Goal: Navigation & Orientation: Find specific page/section

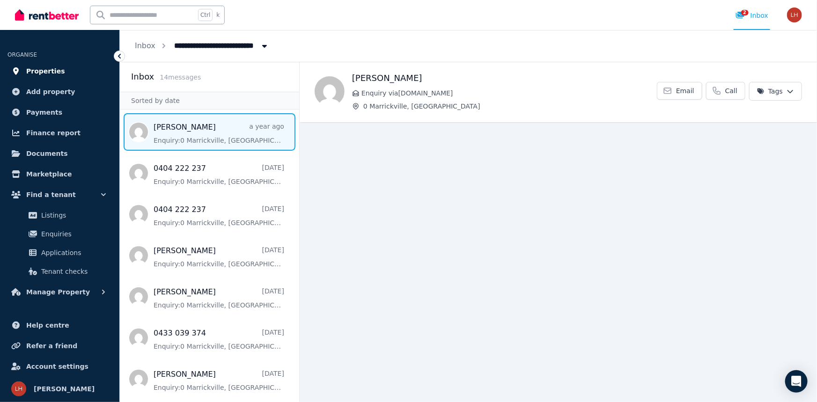
click at [50, 69] on span "Properties" at bounding box center [45, 71] width 39 height 11
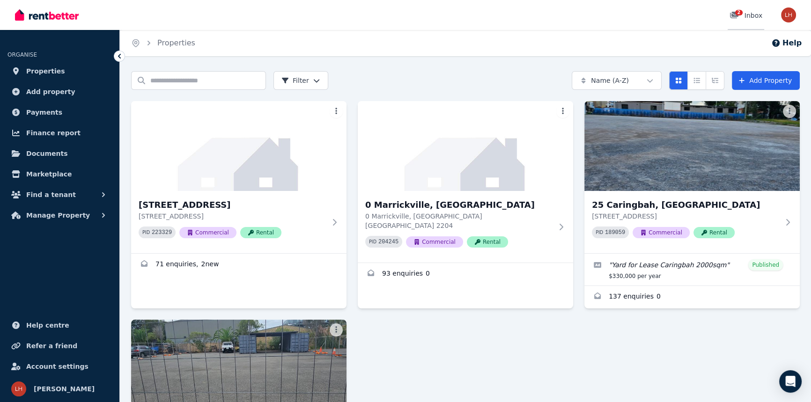
click at [743, 15] on div "2" at bounding box center [737, 15] width 15 height 9
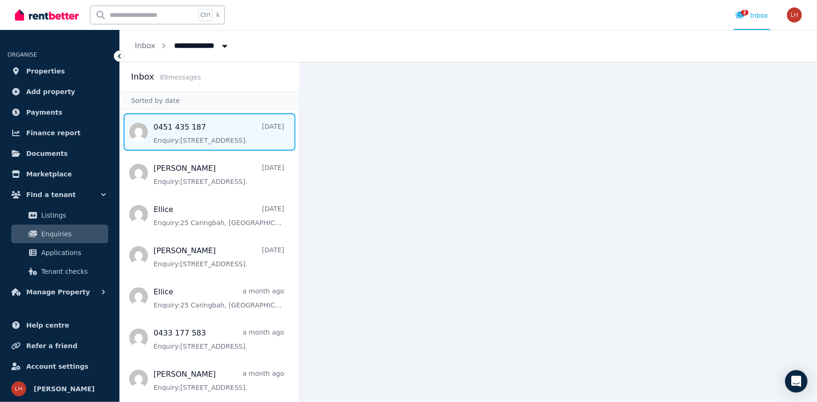
click at [189, 139] on span "Message list" at bounding box center [209, 131] width 179 height 37
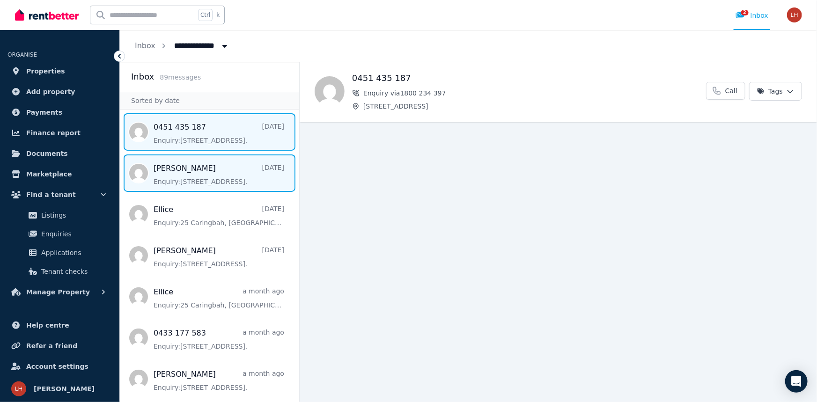
click at [188, 176] on span "Message list" at bounding box center [209, 173] width 179 height 37
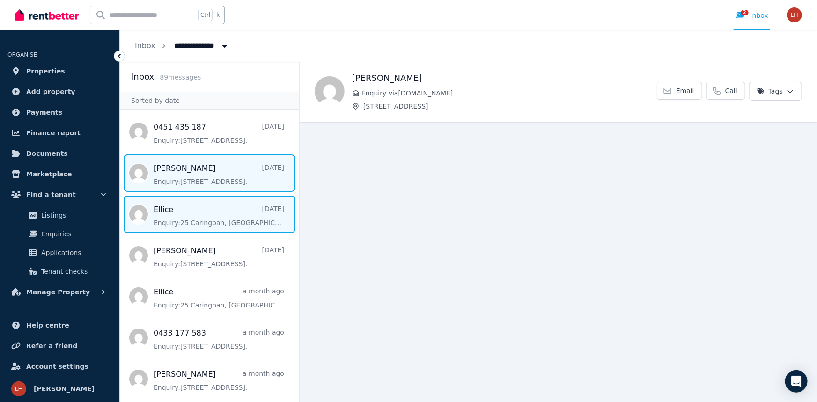
click at [219, 218] on span "Message list" at bounding box center [209, 214] width 179 height 37
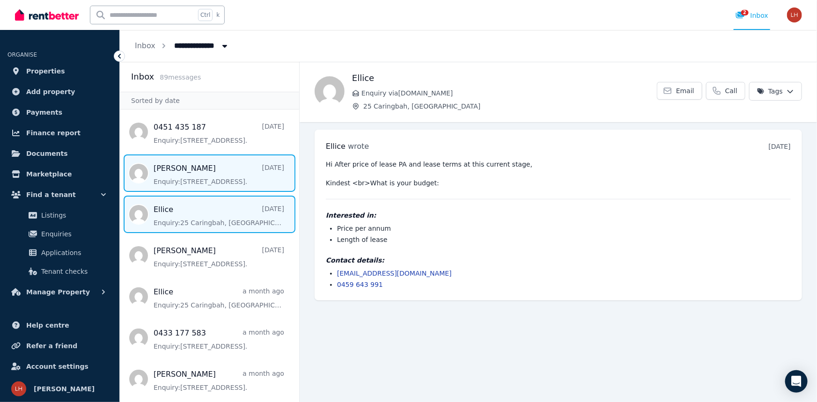
click at [212, 182] on span "Message list" at bounding box center [209, 173] width 179 height 37
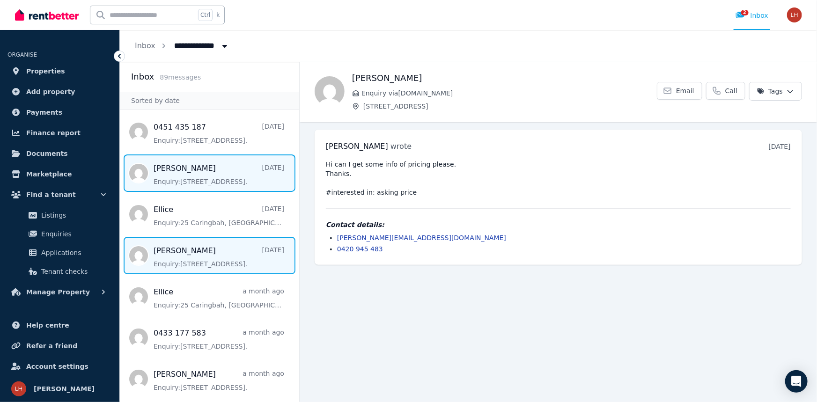
click at [209, 261] on span "Message list" at bounding box center [209, 255] width 179 height 37
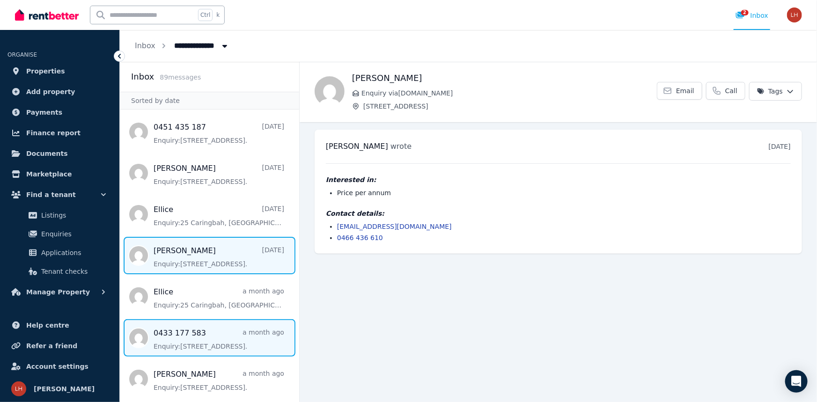
click at [201, 343] on span "Message list" at bounding box center [209, 337] width 179 height 37
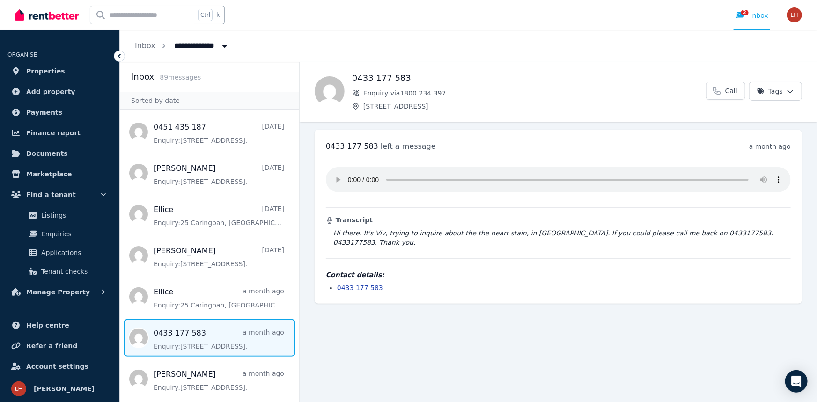
click at [405, 273] on div "Contact details: [PHONE_NUMBER]" at bounding box center [558, 281] width 465 height 22
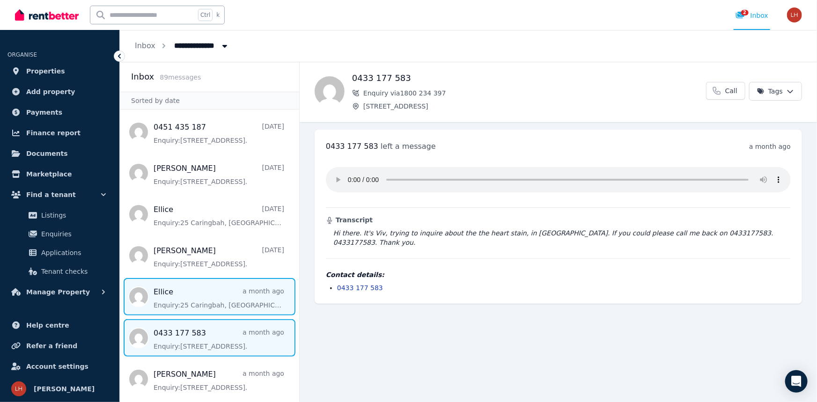
click at [195, 301] on span "Message list" at bounding box center [209, 296] width 179 height 37
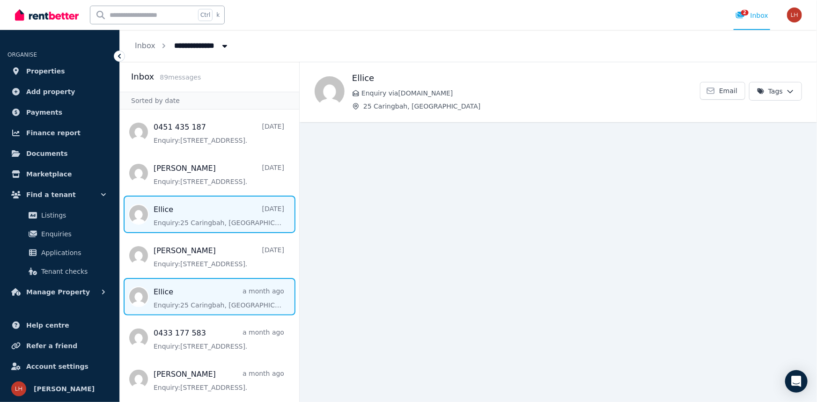
click at [201, 211] on span "Message list" at bounding box center [209, 214] width 179 height 37
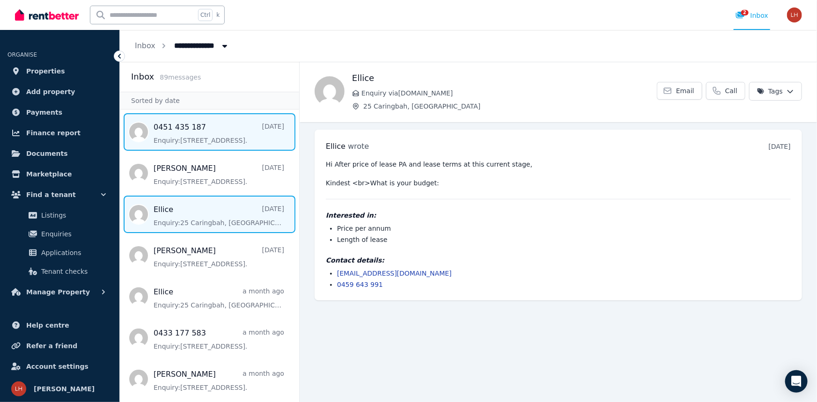
click at [190, 134] on span "Message list" at bounding box center [209, 131] width 179 height 37
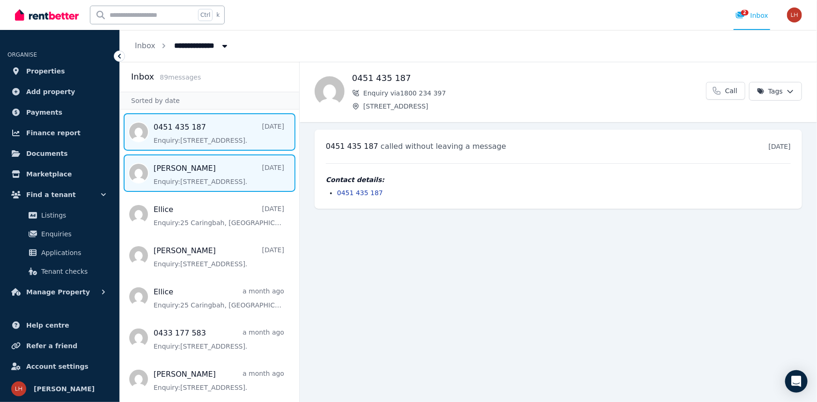
click at [217, 175] on span "Message list" at bounding box center [209, 173] width 179 height 37
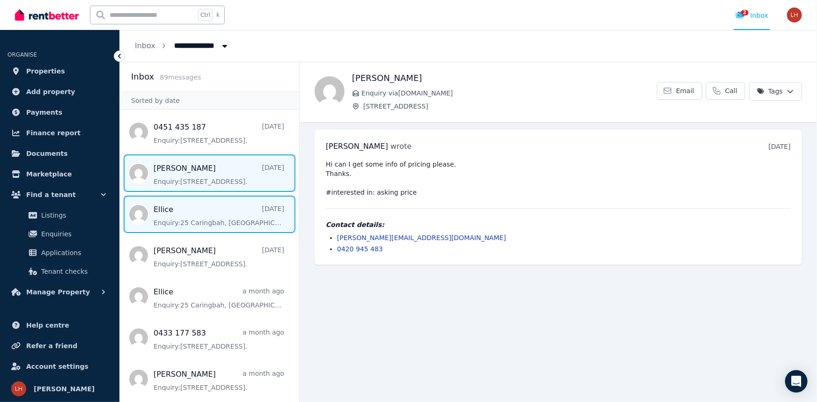
click at [216, 216] on span "Message list" at bounding box center [209, 214] width 179 height 37
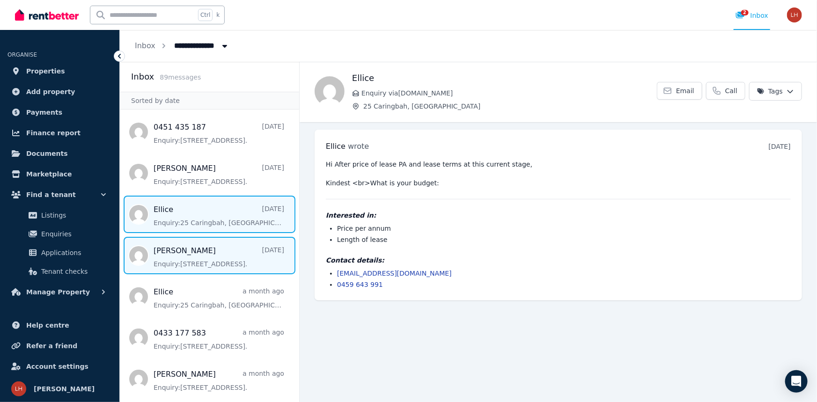
click at [211, 249] on span "Message list" at bounding box center [209, 255] width 179 height 37
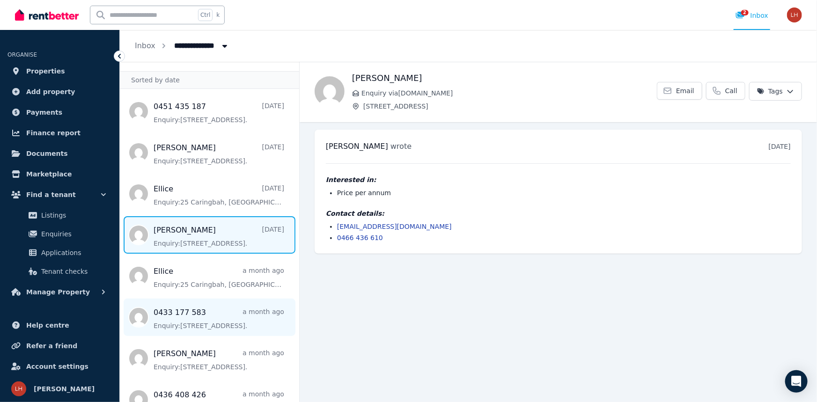
scroll to position [127, 0]
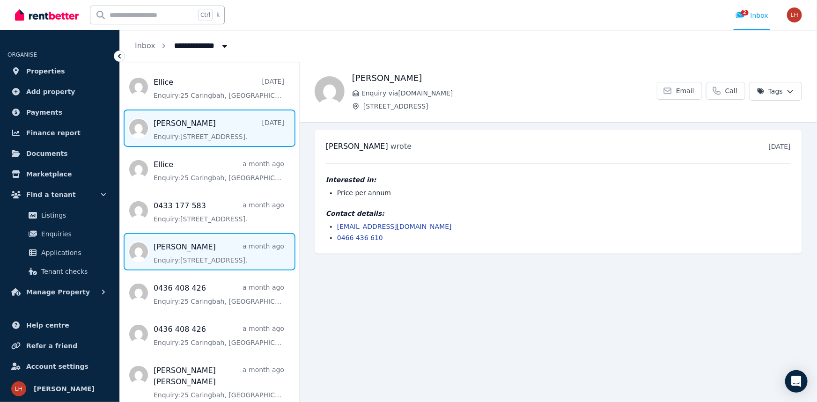
click at [209, 258] on span "Message list" at bounding box center [209, 251] width 179 height 37
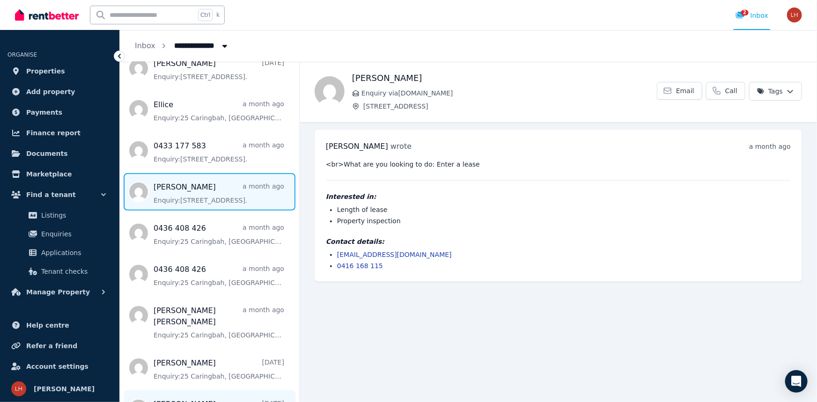
scroll to position [213, 0]
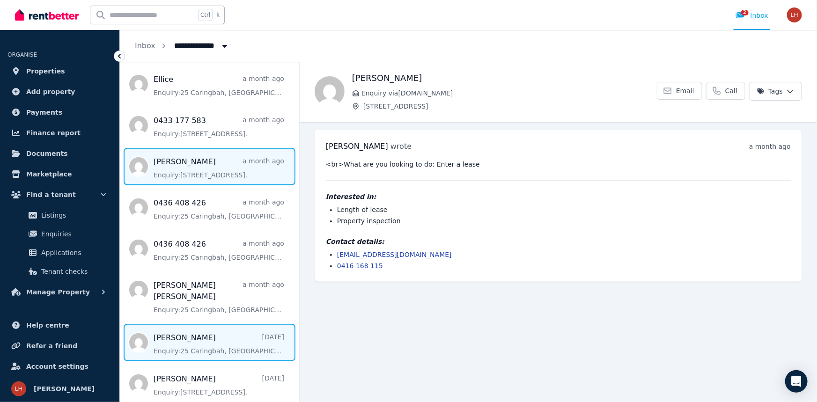
click at [197, 338] on span "Message list" at bounding box center [209, 342] width 179 height 37
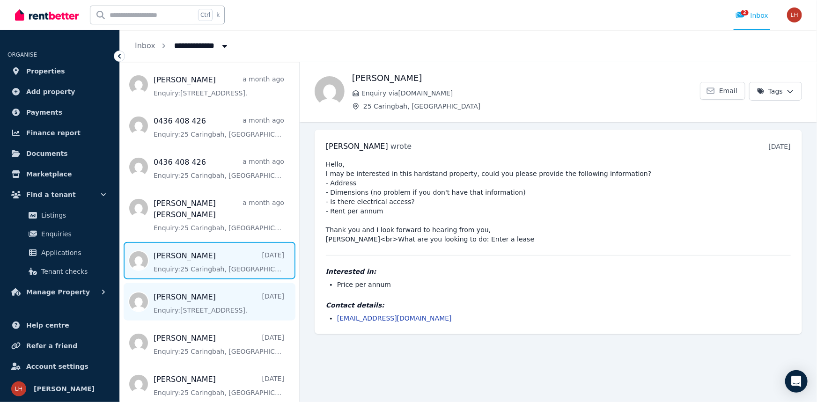
scroll to position [298, 0]
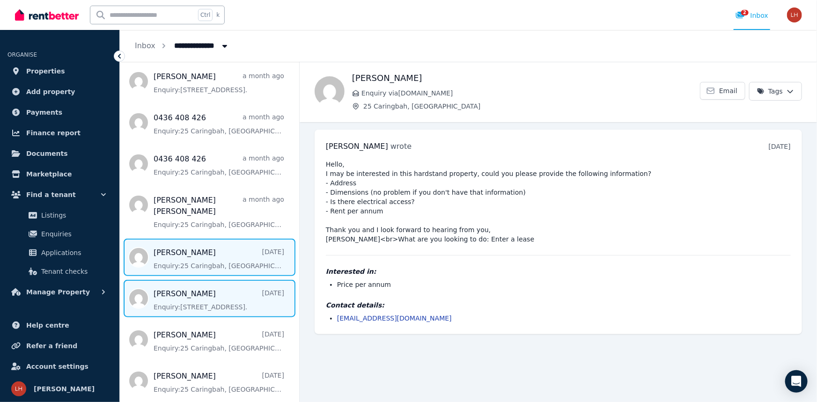
click at [188, 288] on span "Message list" at bounding box center [209, 298] width 179 height 37
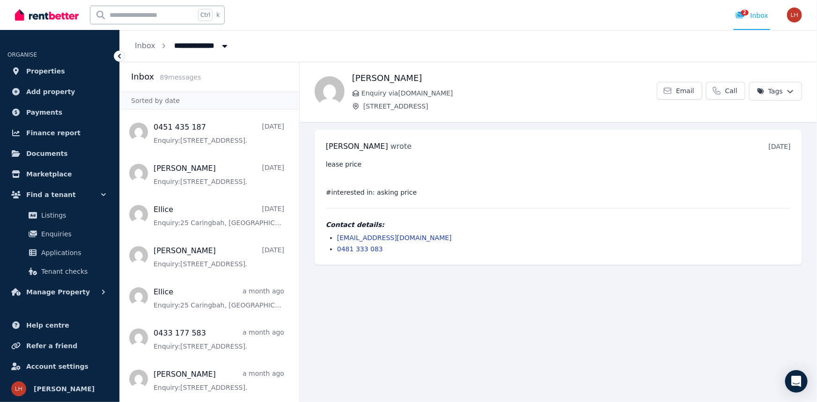
click at [221, 47] on icon "Breadcrumb" at bounding box center [224, 45] width 9 height 7
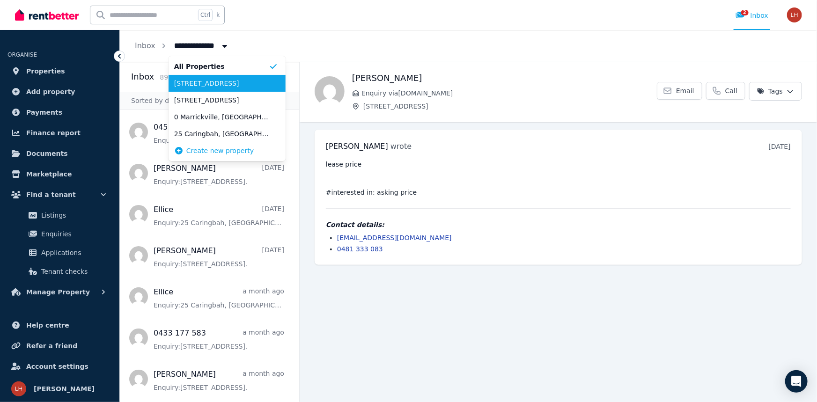
click at [220, 79] on span "[STREET_ADDRESS]" at bounding box center [221, 83] width 95 height 9
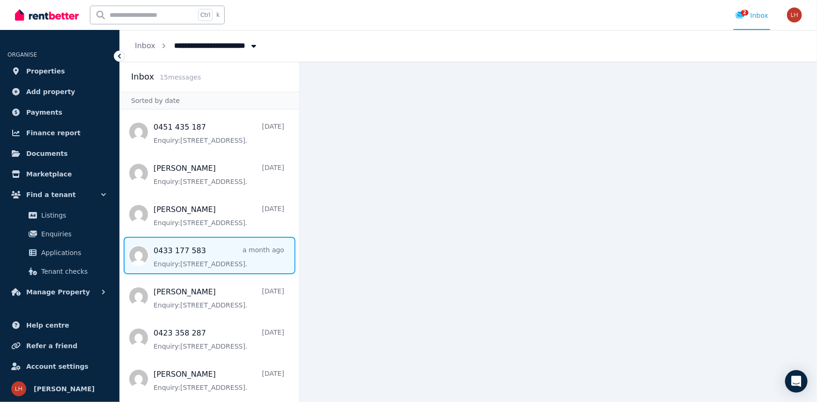
click at [201, 255] on span "Message list" at bounding box center [209, 255] width 179 height 37
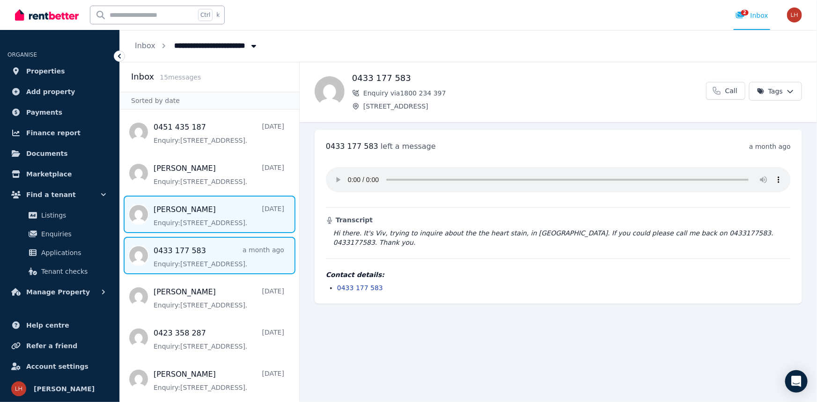
click at [215, 223] on span "Message list" at bounding box center [209, 214] width 179 height 37
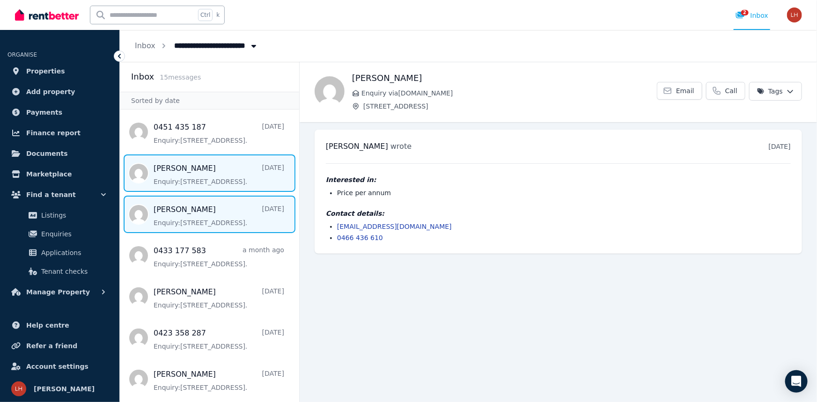
click at [222, 180] on span "Message list" at bounding box center [209, 173] width 179 height 37
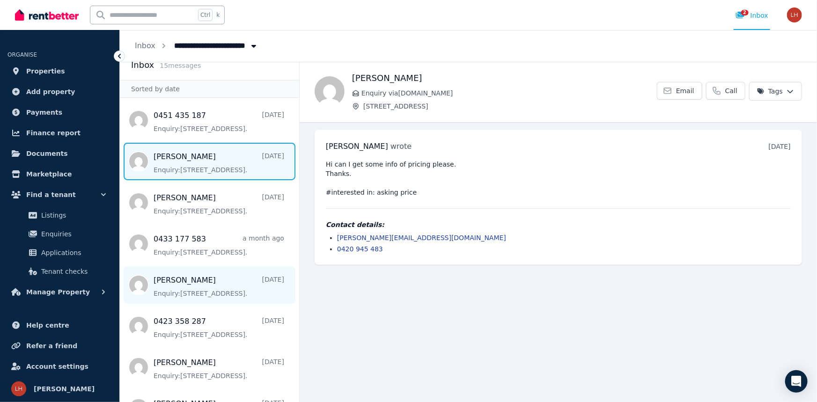
scroll to position [42, 0]
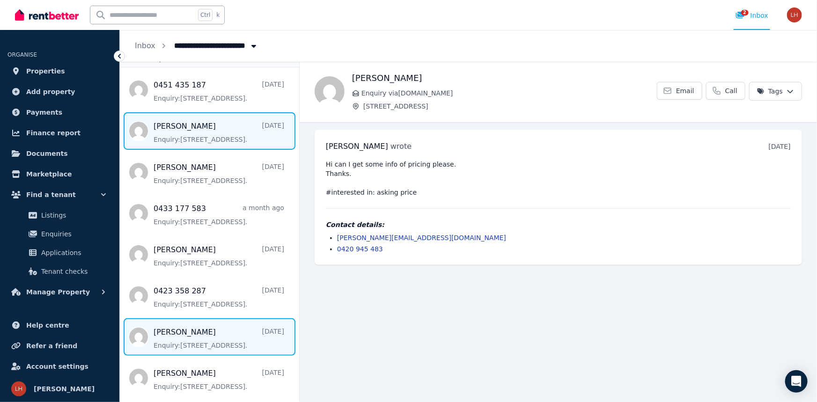
click at [207, 330] on span "Message list" at bounding box center [209, 336] width 179 height 37
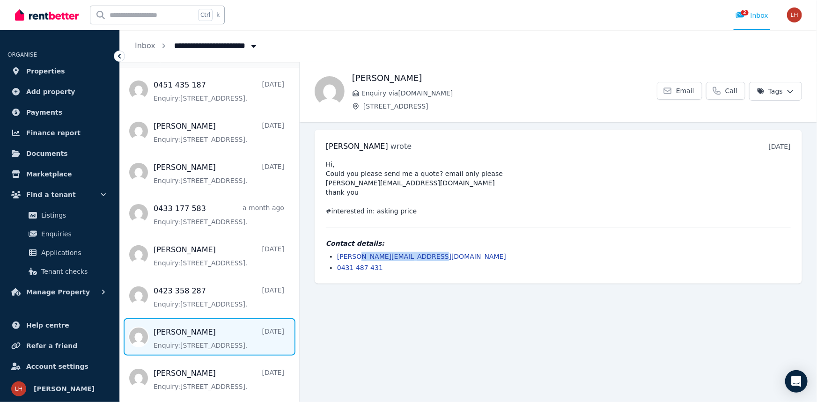
drag, startPoint x: 443, startPoint y: 258, endPoint x: 368, endPoint y: 273, distance: 76.0
click at [356, 256] on li "[PERSON_NAME][EMAIL_ADDRESS][DOMAIN_NAME]" at bounding box center [564, 256] width 454 height 9
copy link "[DOMAIN_NAME]"
click at [231, 49] on span "[STREET_ADDRESS]" at bounding box center [216, 44] width 94 height 15
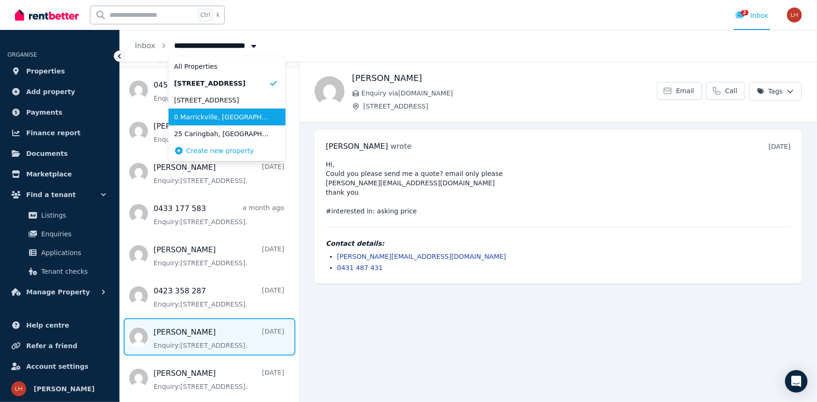
click at [233, 112] on span "0 Marrickville, [GEOGRAPHIC_DATA]" at bounding box center [221, 116] width 95 height 9
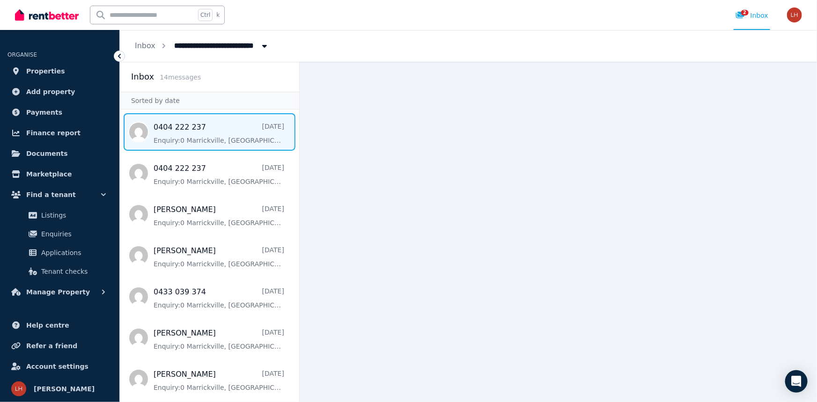
click at [218, 134] on span "Message list" at bounding box center [209, 131] width 179 height 37
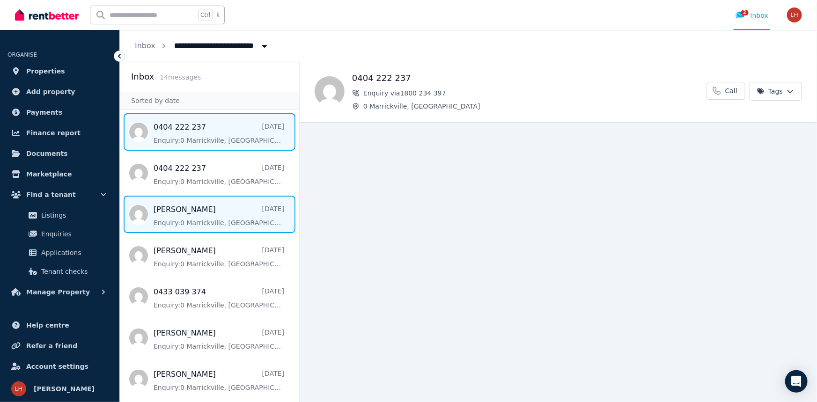
click at [205, 224] on span "Message list" at bounding box center [209, 214] width 179 height 37
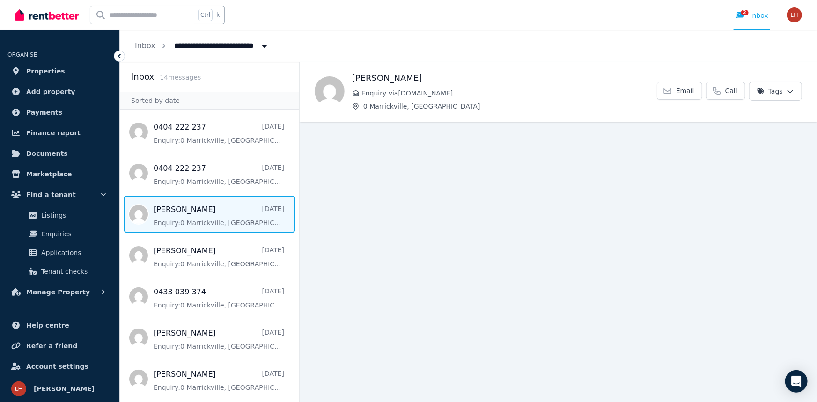
click at [238, 44] on span "0 Marrickville, [GEOGRAPHIC_DATA]" at bounding box center [246, 44] width 154 height 15
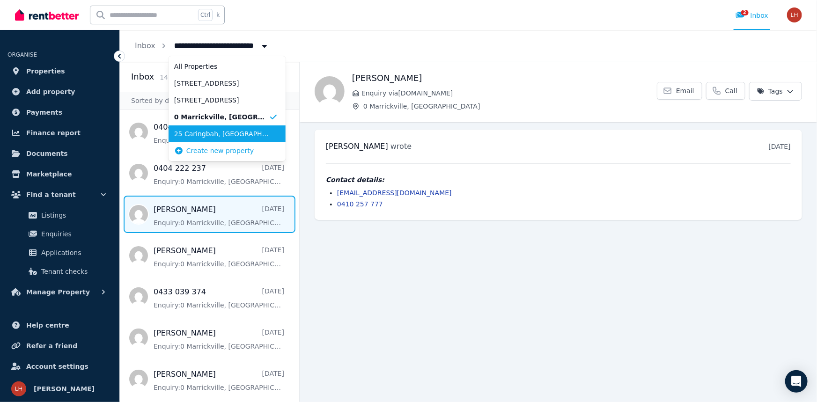
click at [232, 138] on span "25 Caringbah, [GEOGRAPHIC_DATA]" at bounding box center [221, 133] width 95 height 9
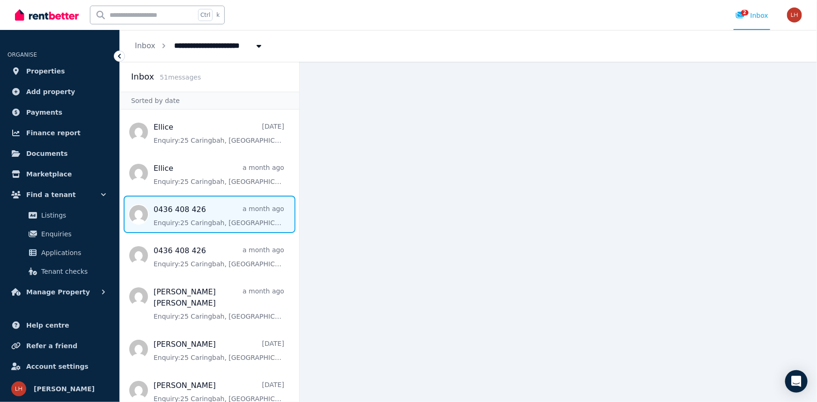
click at [199, 221] on span "Message list" at bounding box center [209, 214] width 179 height 37
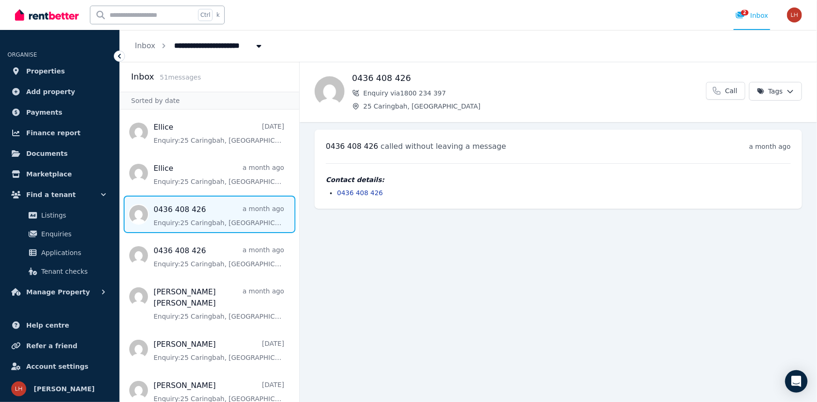
click at [205, 47] on span "25 Caringbah, [GEOGRAPHIC_DATA]" at bounding box center [245, 44] width 153 height 15
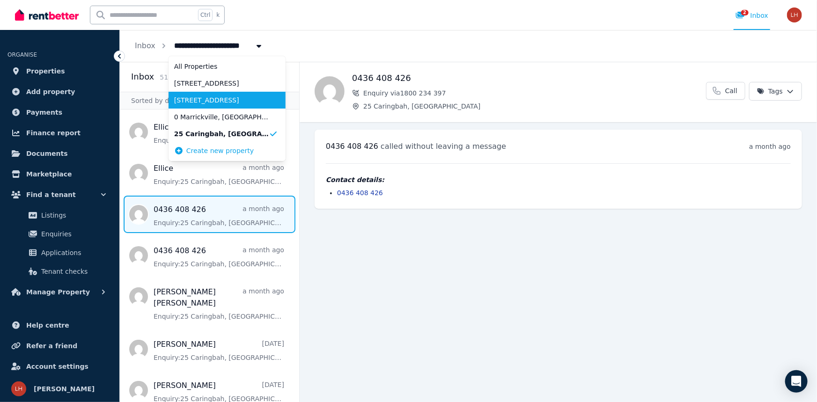
click at [213, 98] on span "[STREET_ADDRESS]" at bounding box center [221, 100] width 95 height 9
type input "**********"
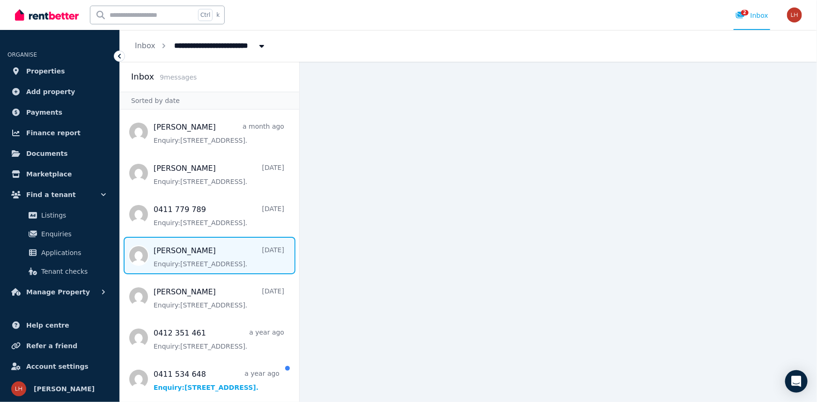
click at [193, 258] on span "Message list" at bounding box center [209, 255] width 179 height 37
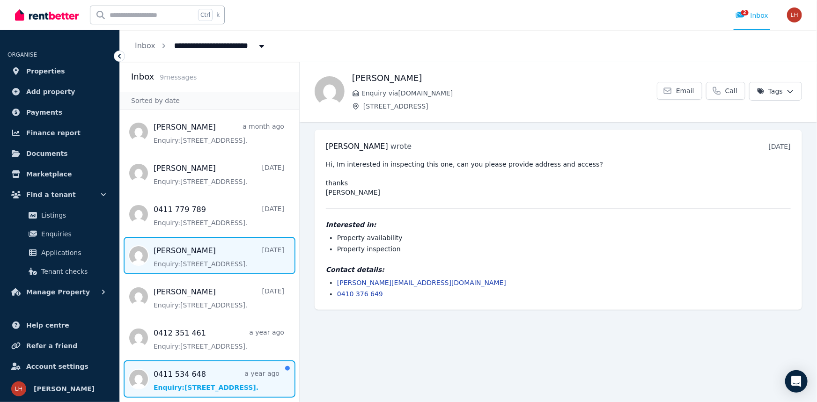
click at [210, 373] on span "Message list" at bounding box center [209, 379] width 179 height 37
